Goal: Task Accomplishment & Management: Manage account settings

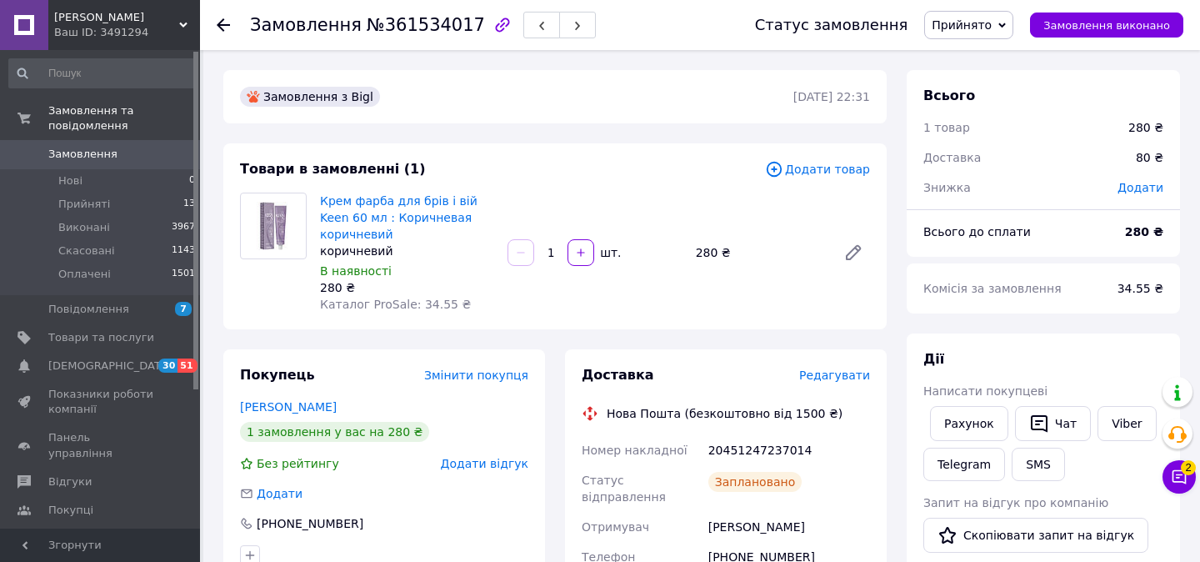
click at [222, 26] on icon at bounding box center [223, 24] width 13 height 13
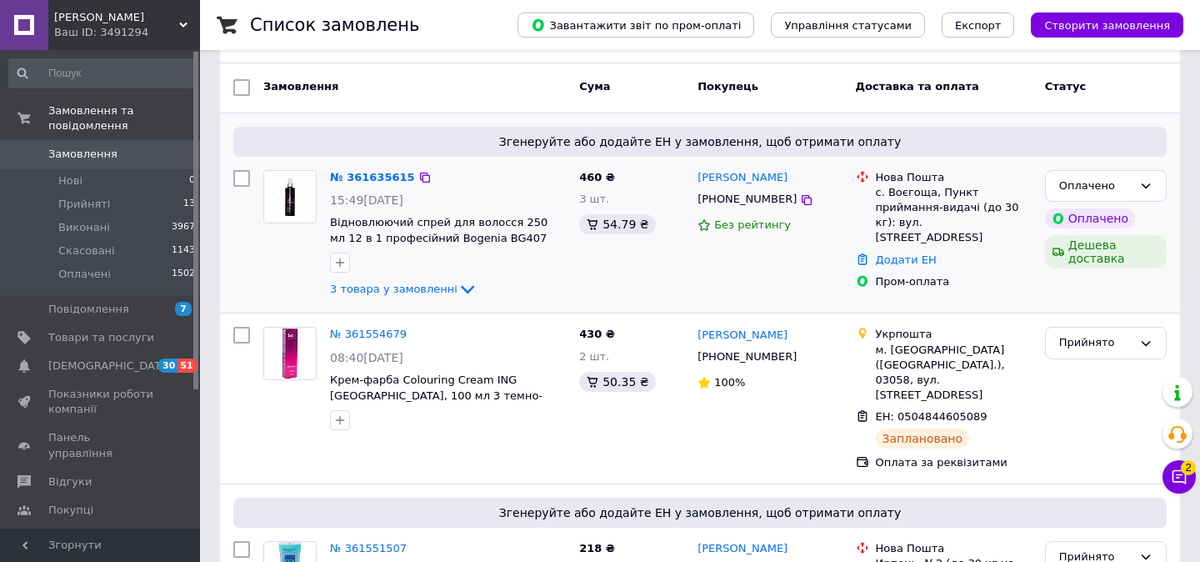
scroll to position [63, 0]
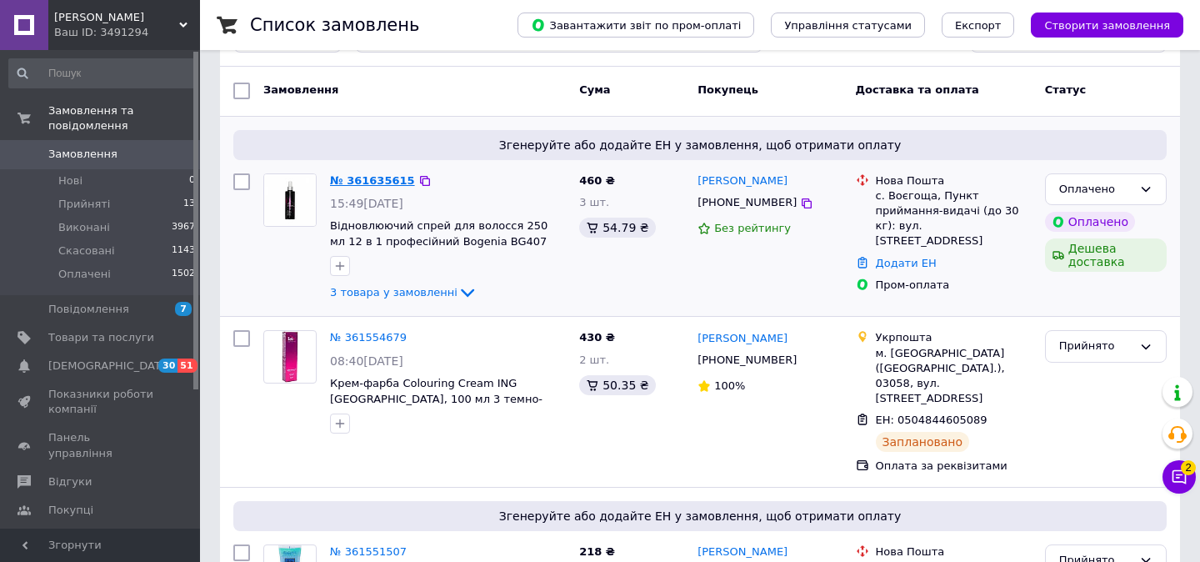
click at [372, 183] on link "№ 361635615" at bounding box center [372, 180] width 85 height 12
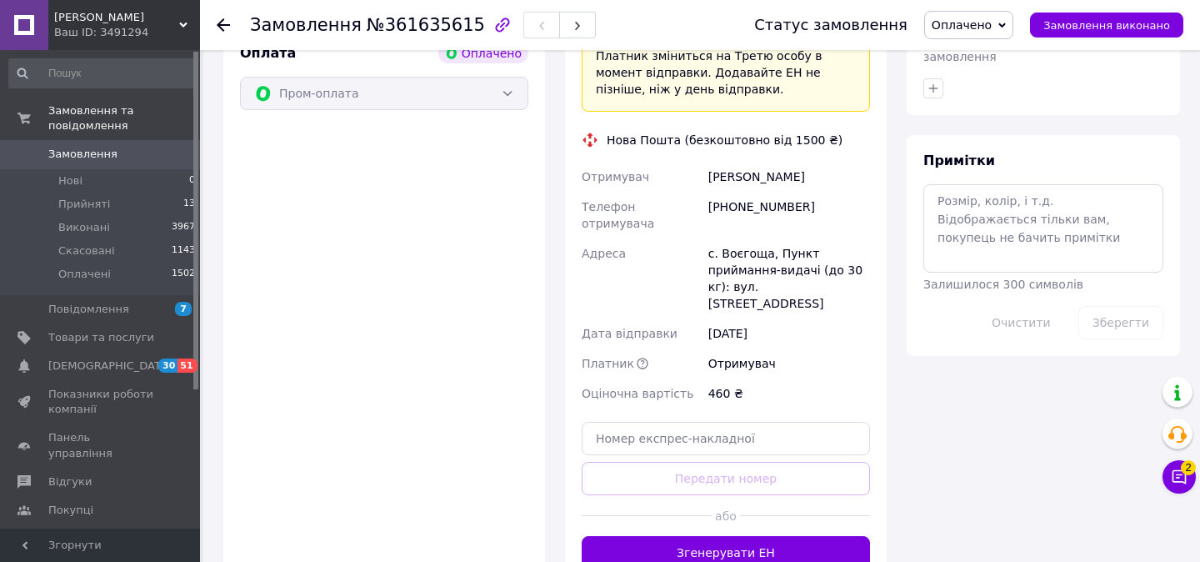
scroll to position [916, 0]
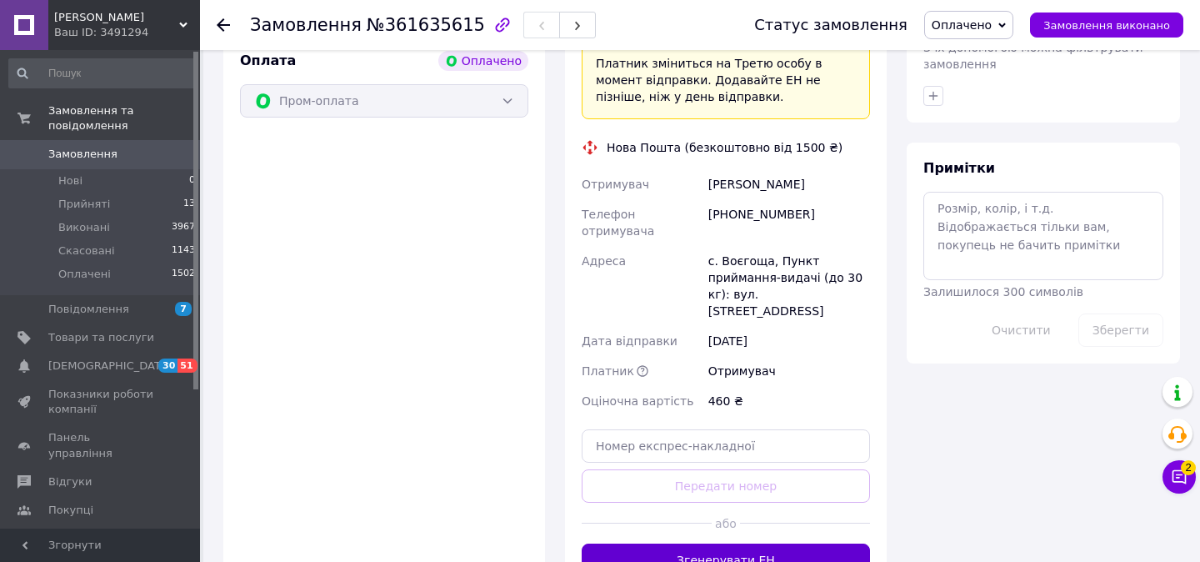
click at [697, 543] on button "Згенерувати ЕН" at bounding box center [726, 559] width 288 height 33
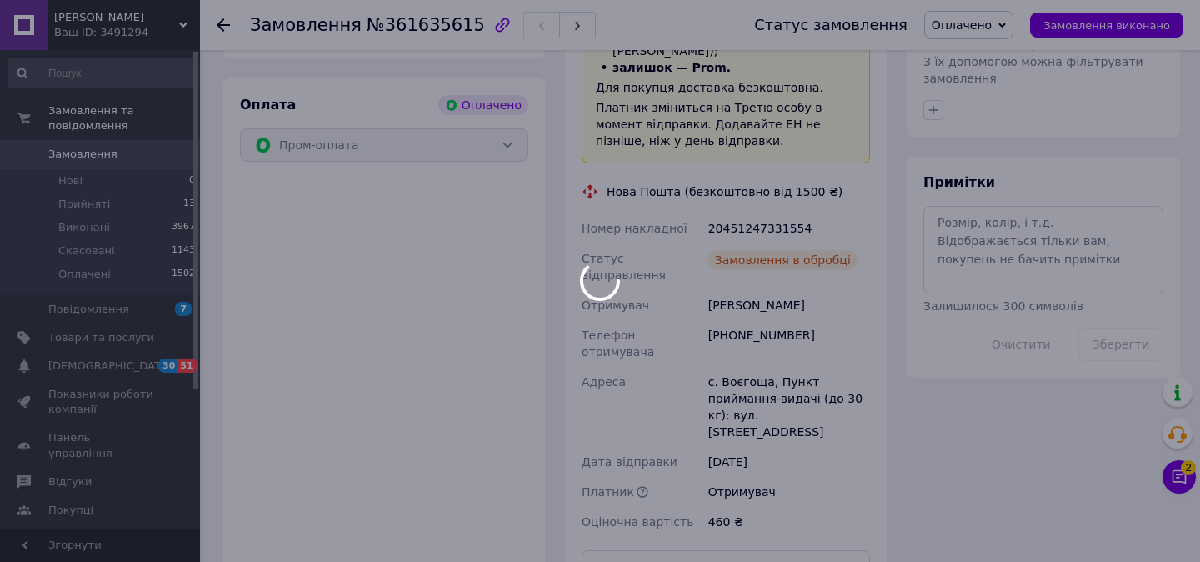
scroll to position [864, 0]
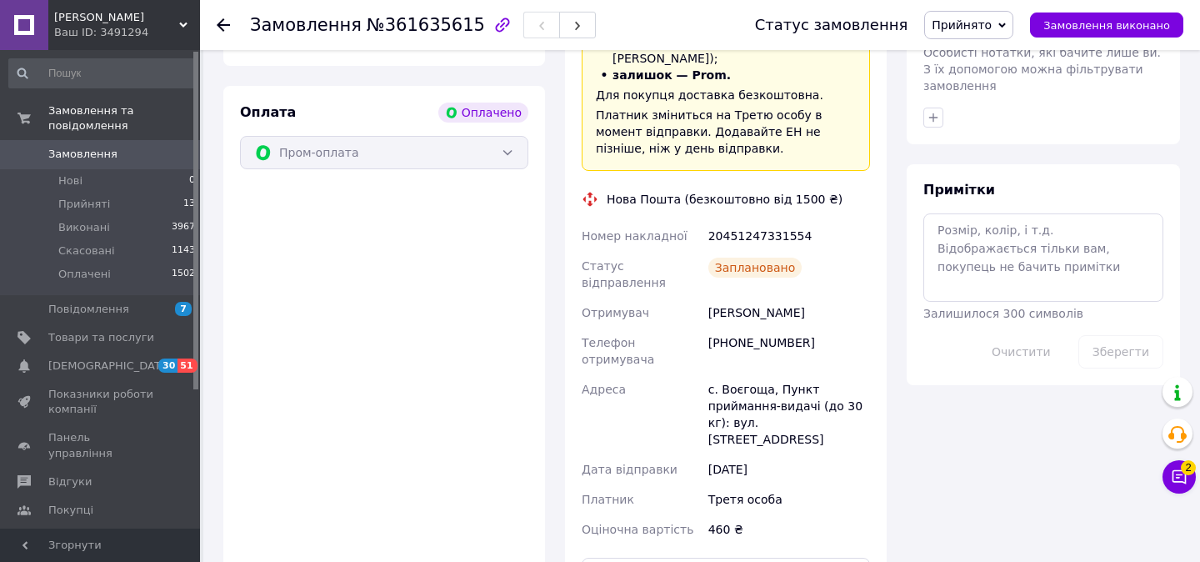
click at [227, 29] on icon at bounding box center [223, 24] width 13 height 13
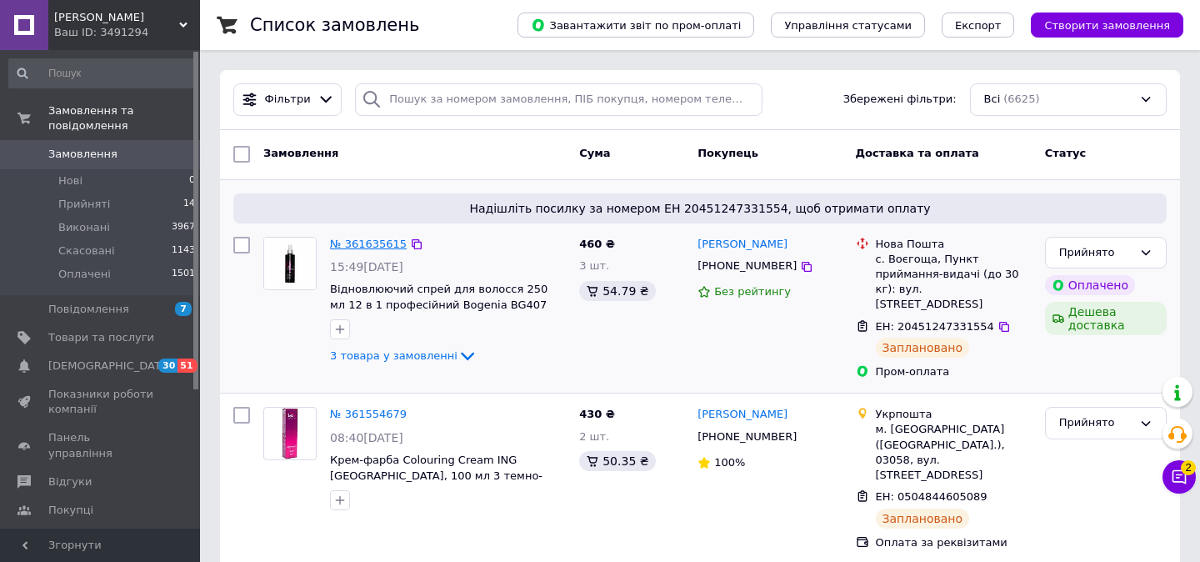
click at [368, 244] on link "№ 361635615" at bounding box center [368, 243] width 77 height 12
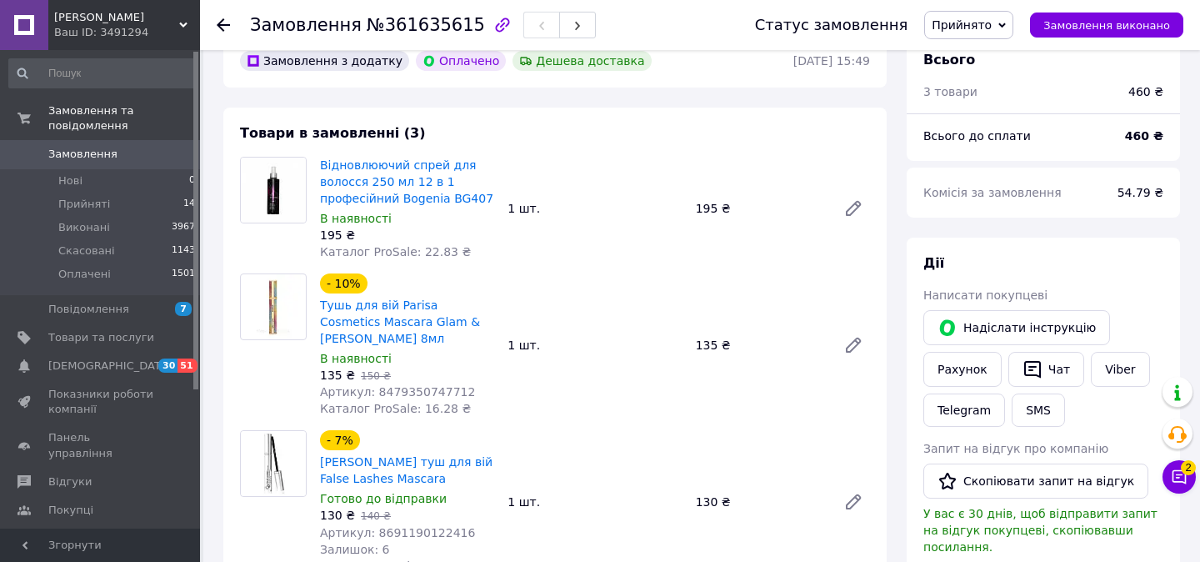
click at [702, 256] on div "Відновлюючий спрей для волосся 250 мл 12 в 1 професійний Bogenia BG407 В наявно…" at bounding box center [594, 208] width 563 height 110
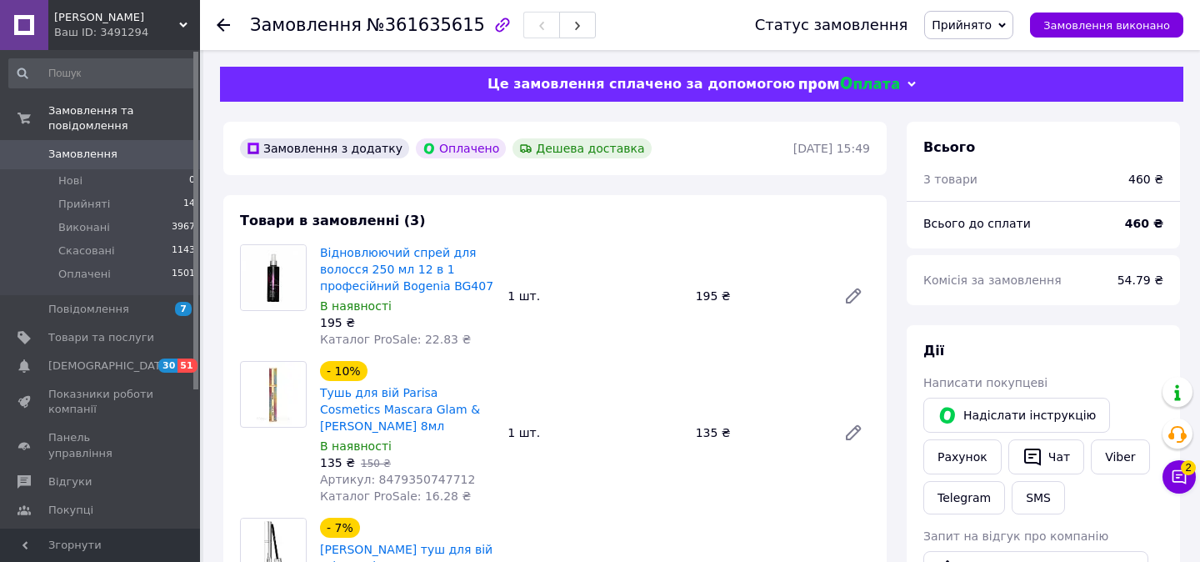
click at [217, 27] on icon at bounding box center [223, 24] width 13 height 13
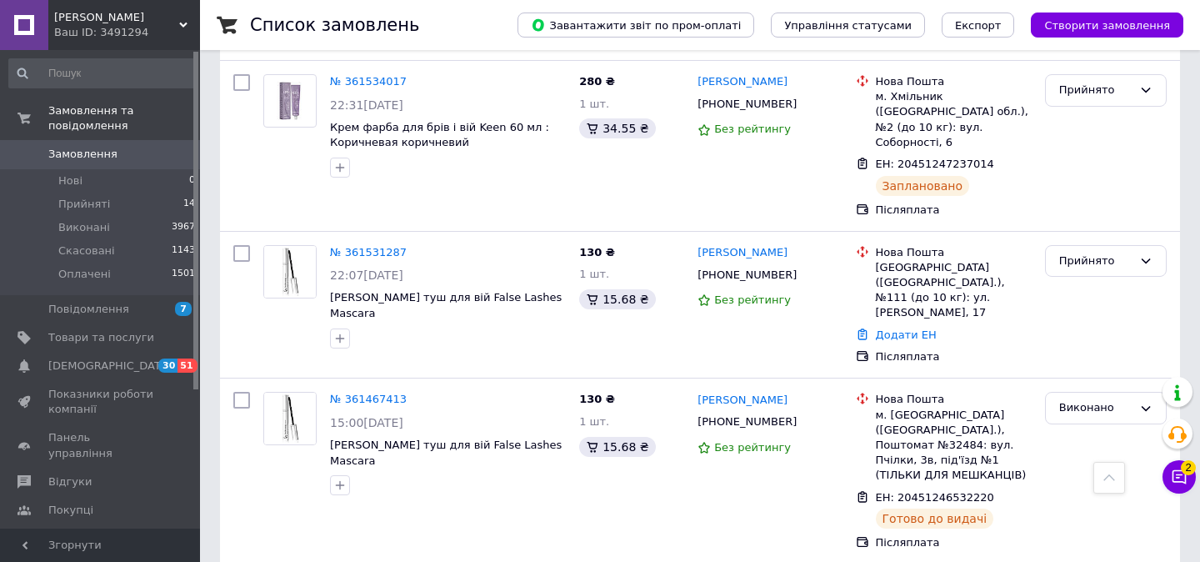
scroll to position [1176, 0]
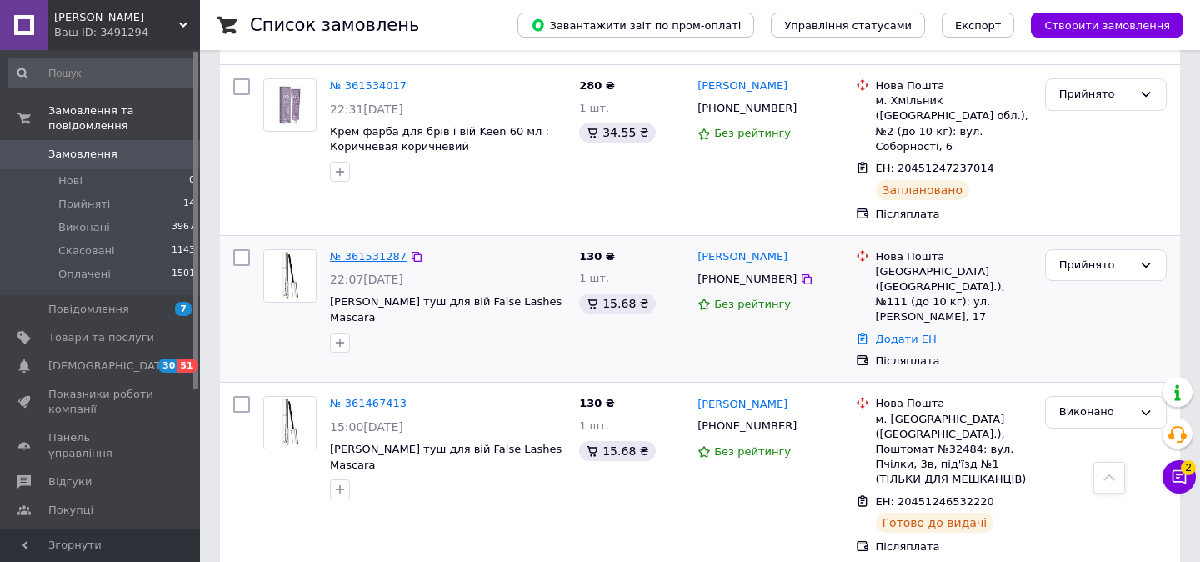
click at [359, 250] on link "№ 361531287" at bounding box center [368, 256] width 77 height 12
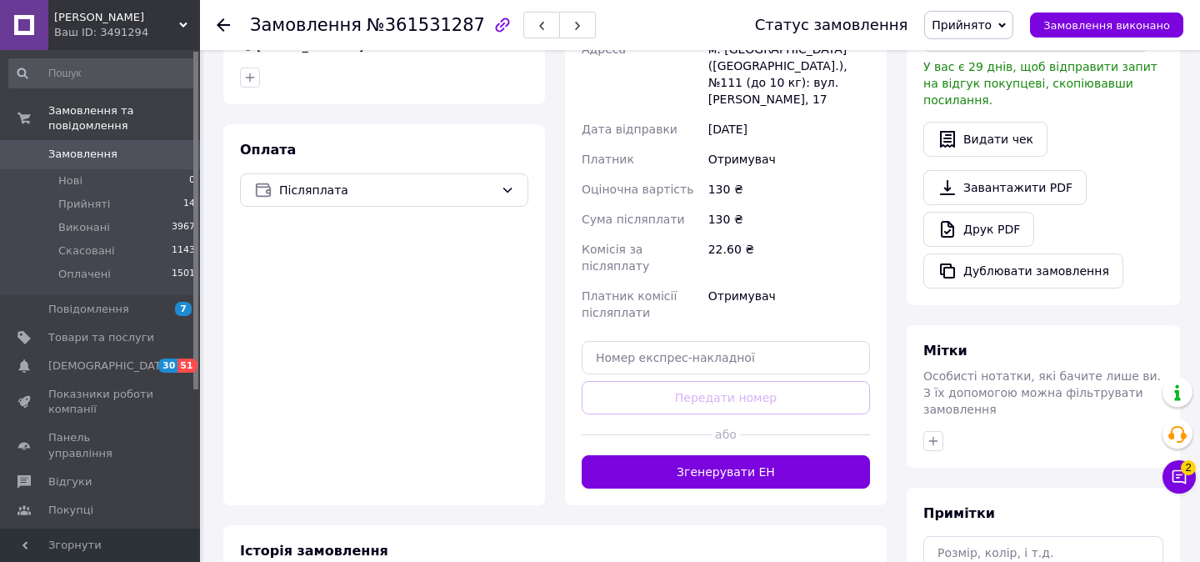
scroll to position [519, 0]
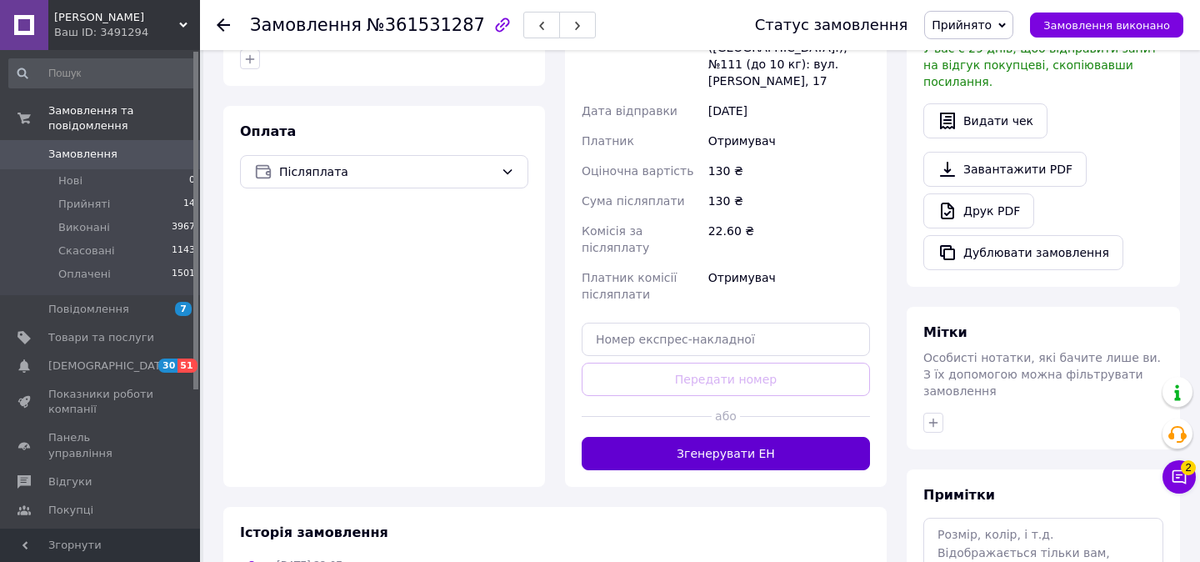
click at [641, 437] on button "Згенерувати ЕН" at bounding box center [726, 453] width 288 height 33
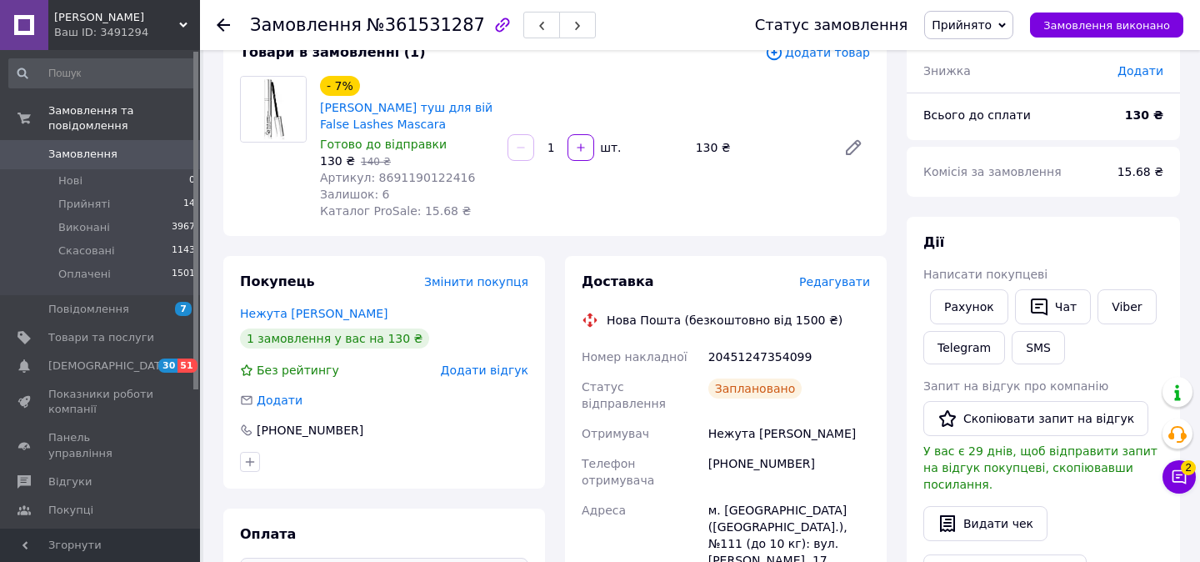
scroll to position [0, 0]
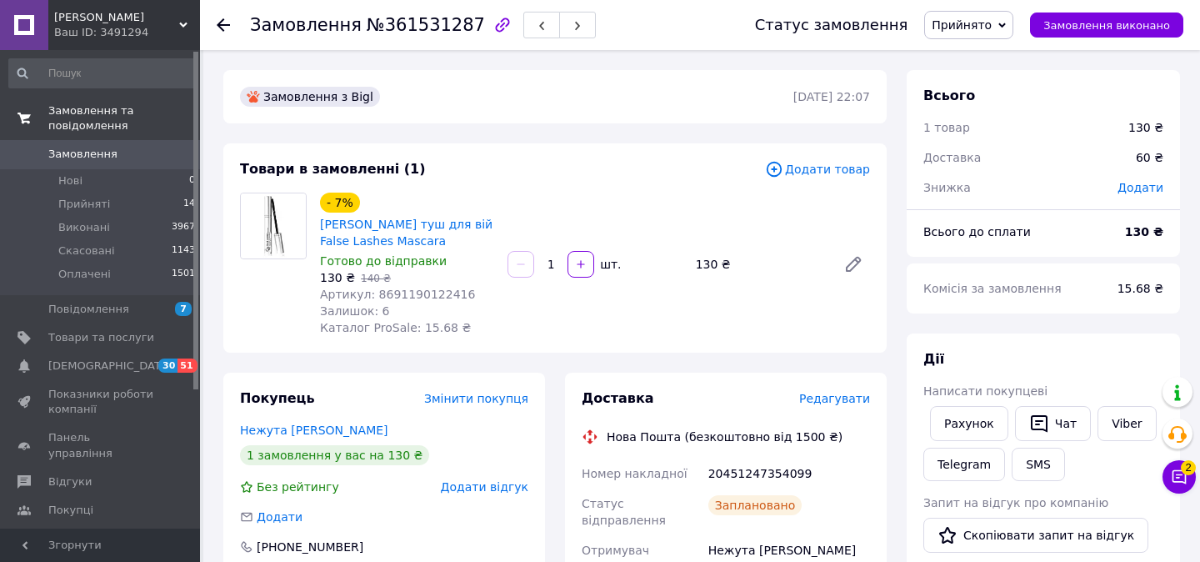
click at [82, 117] on span "Замовлення та повідомлення" at bounding box center [124, 118] width 152 height 30
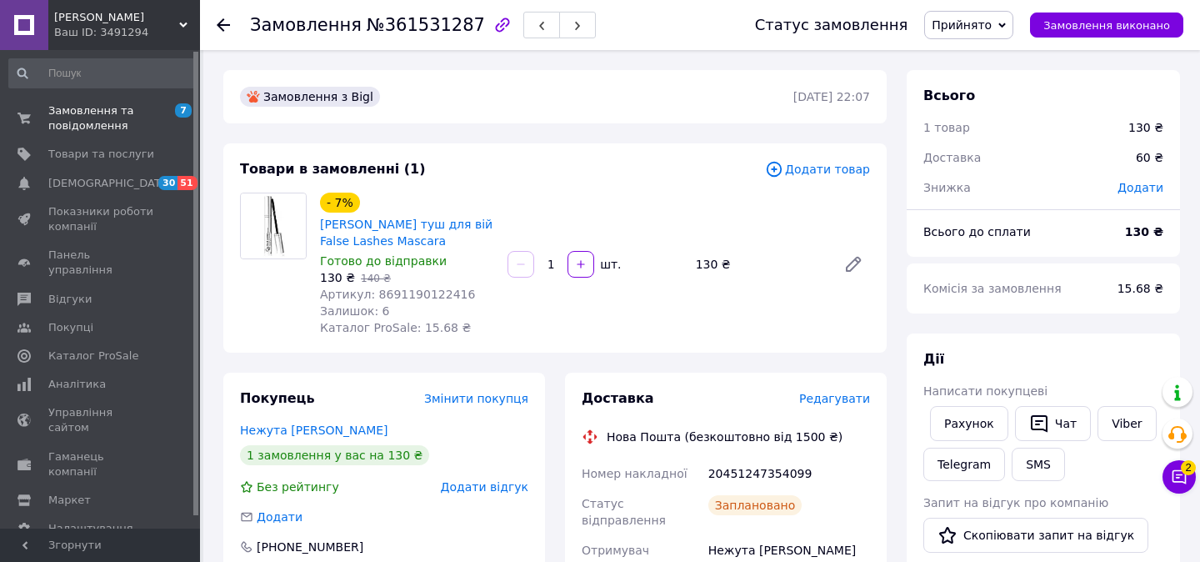
click at [221, 23] on icon at bounding box center [223, 24] width 13 height 13
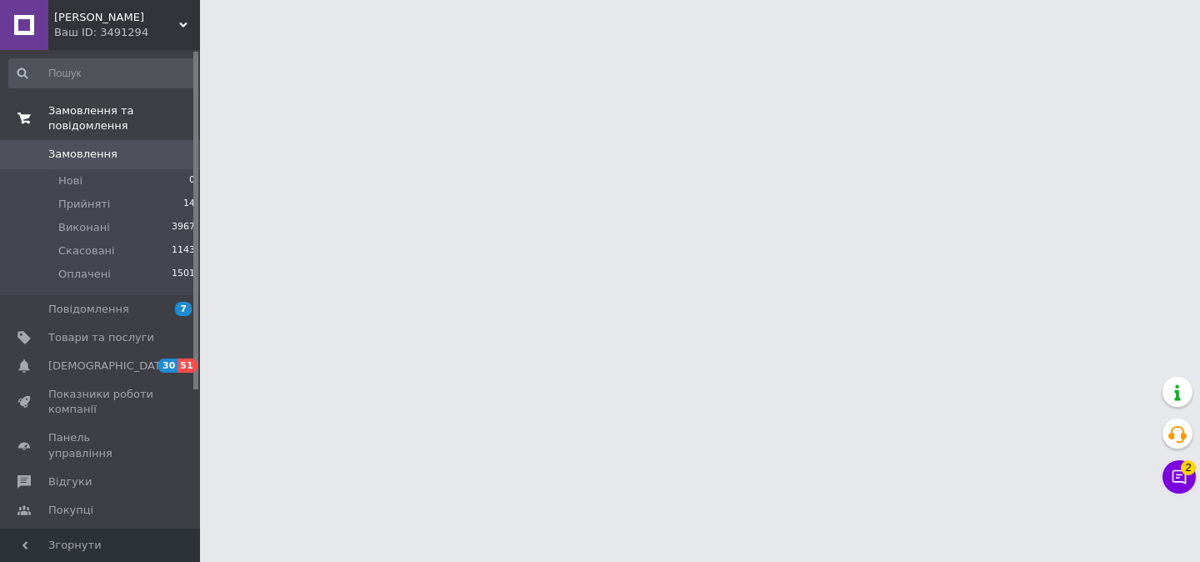
click at [91, 116] on span "Замовлення та повідомлення" at bounding box center [124, 118] width 152 height 30
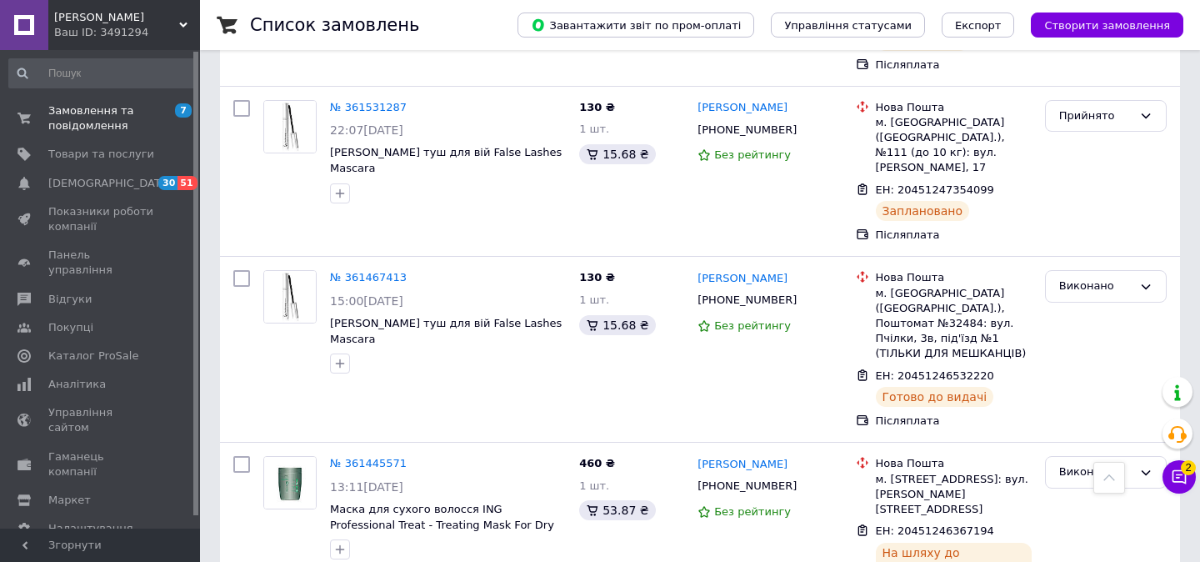
scroll to position [1329, 0]
